Goal: Transaction & Acquisition: Purchase product/service

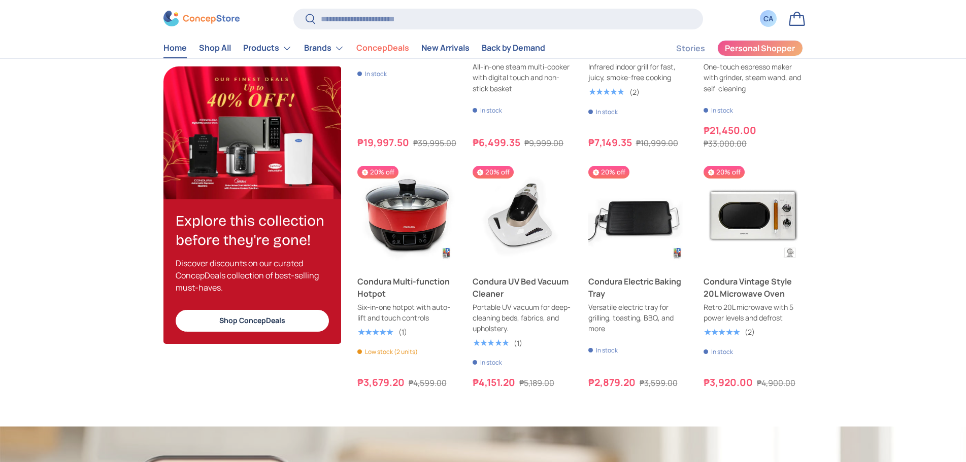
scroll to position [956, 0]
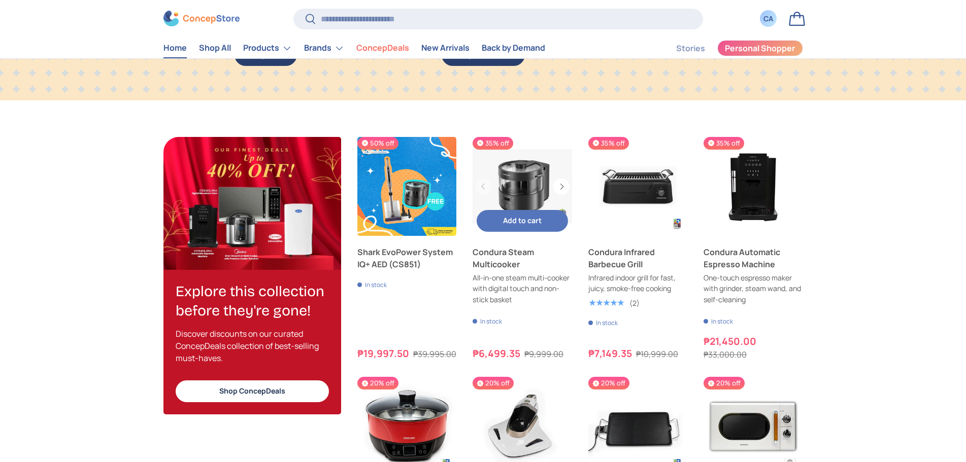
click at [538, 250] on link "Condura Steam Multicooker" at bounding box center [523, 258] width 100 height 24
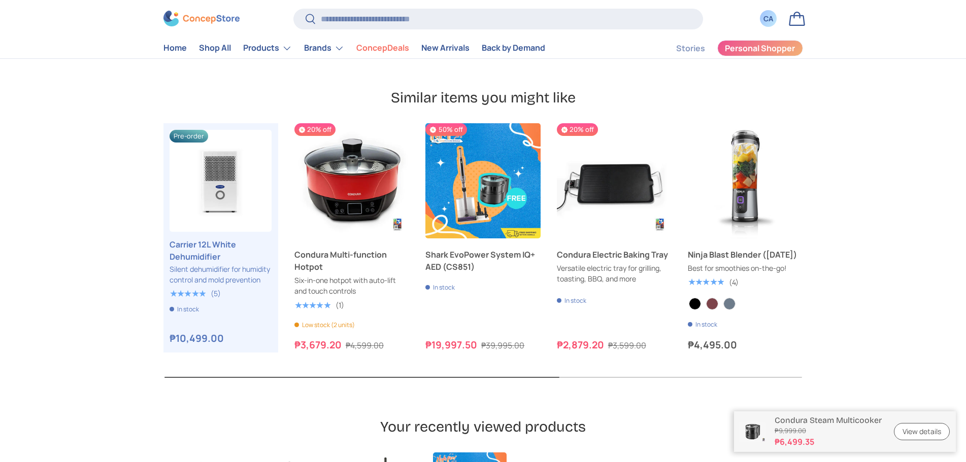
scroll to position [2386, 0]
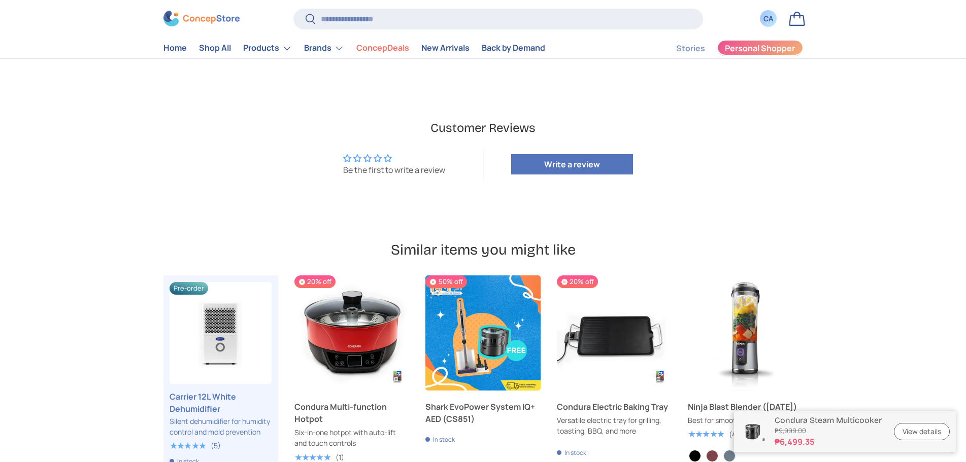
click at [769, 50] on span "Personal Shopper" at bounding box center [760, 49] width 70 height 8
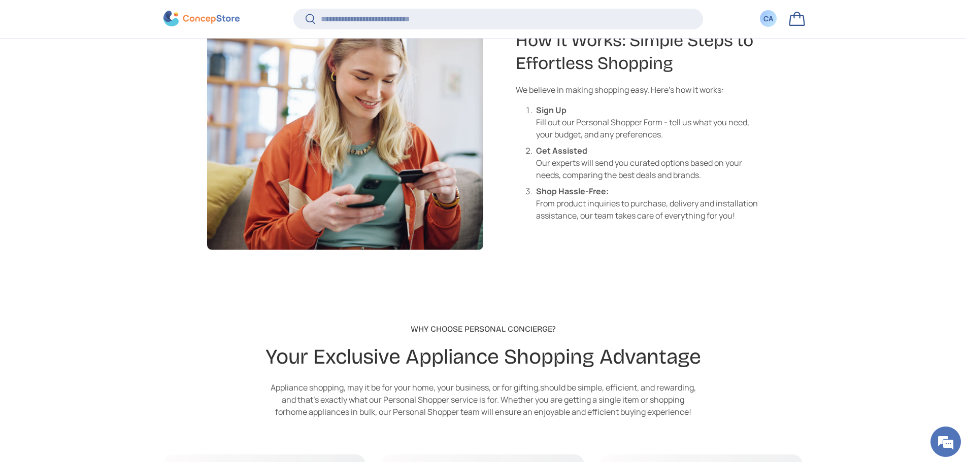
scroll to position [1023, 0]
